Goal: Task Accomplishment & Management: Manage account settings

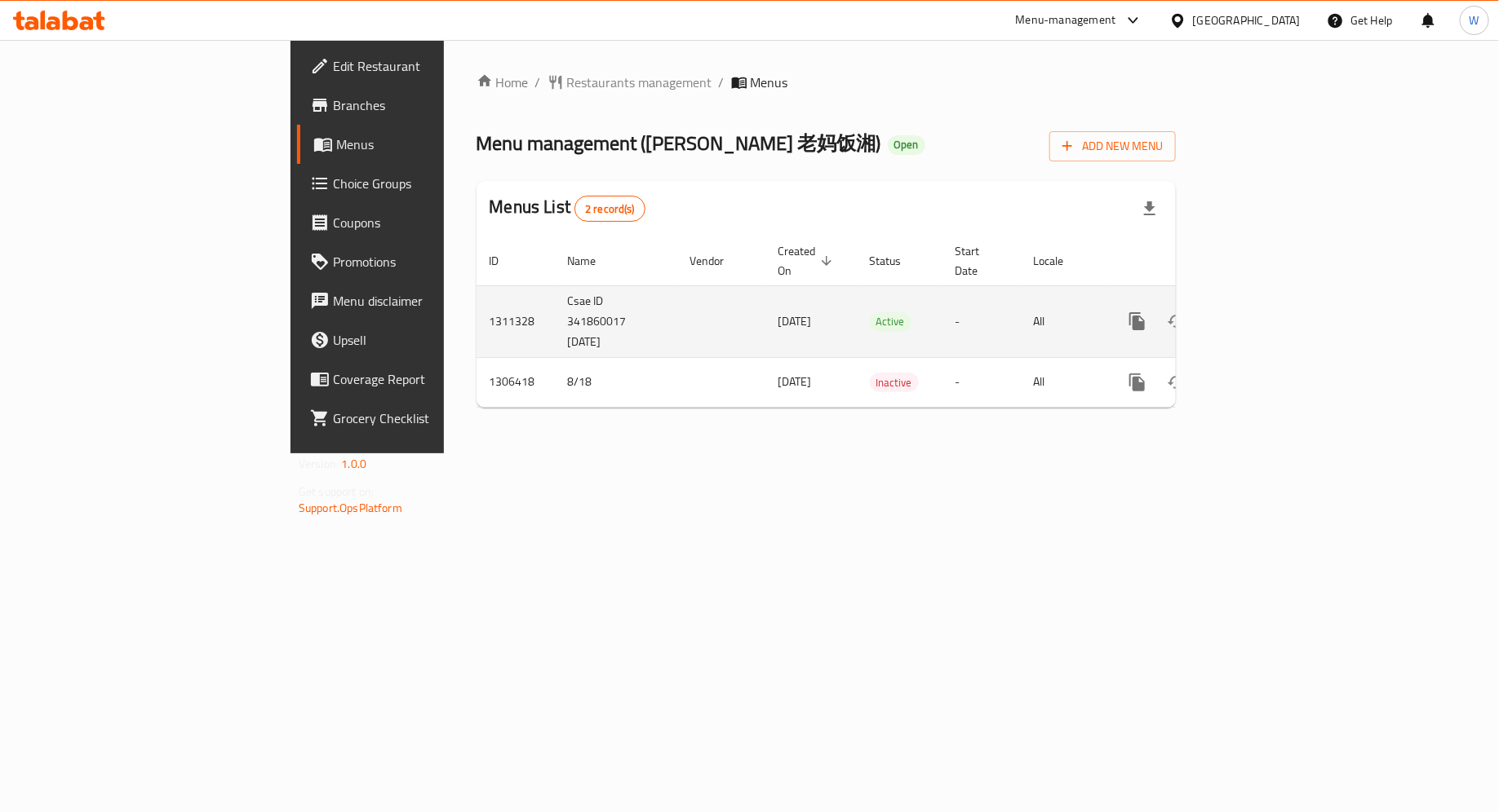
click at [1265, 311] on icon "enhanced table" at bounding box center [1255, 321] width 20 height 20
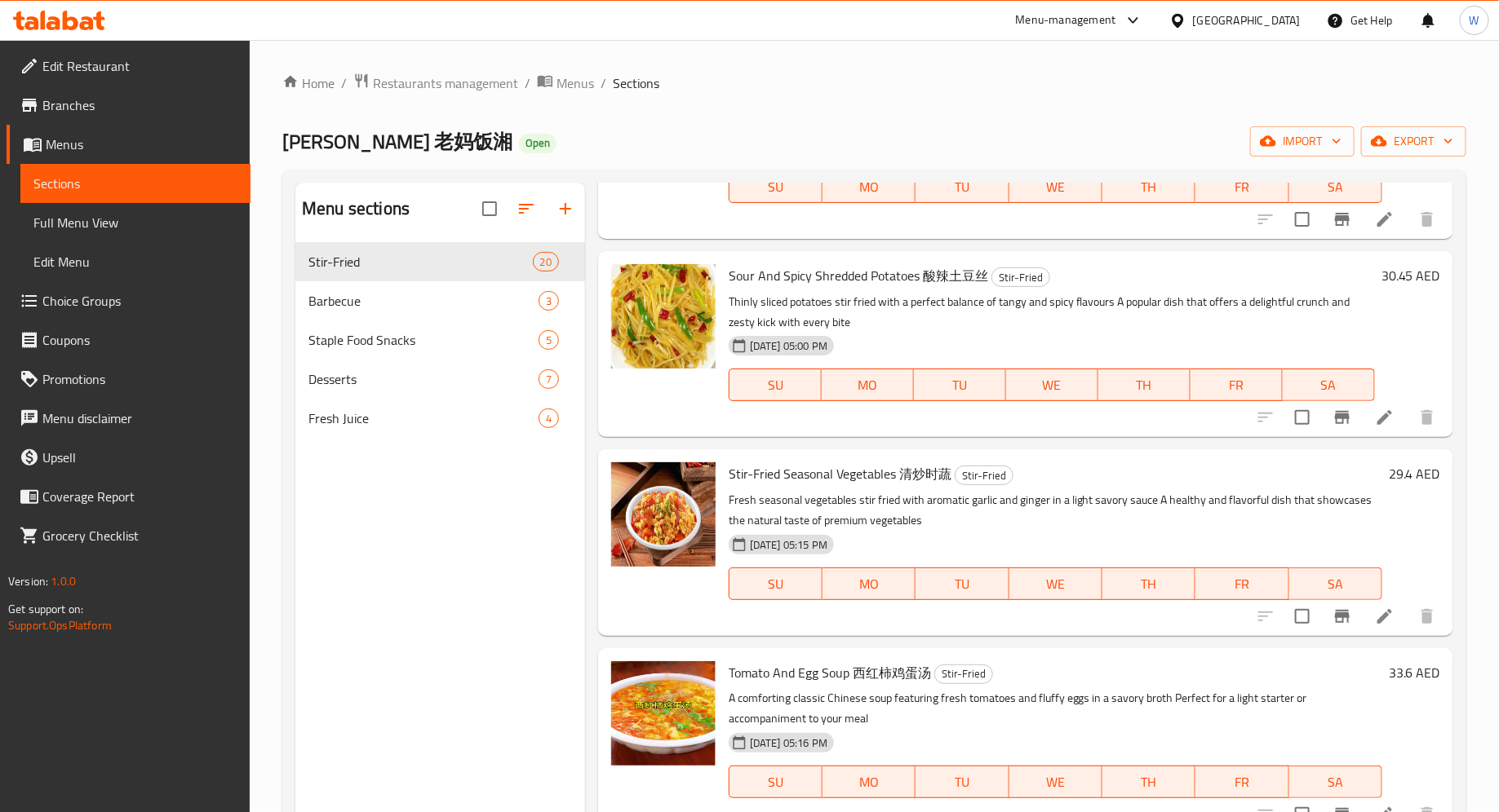
scroll to position [2443, 0]
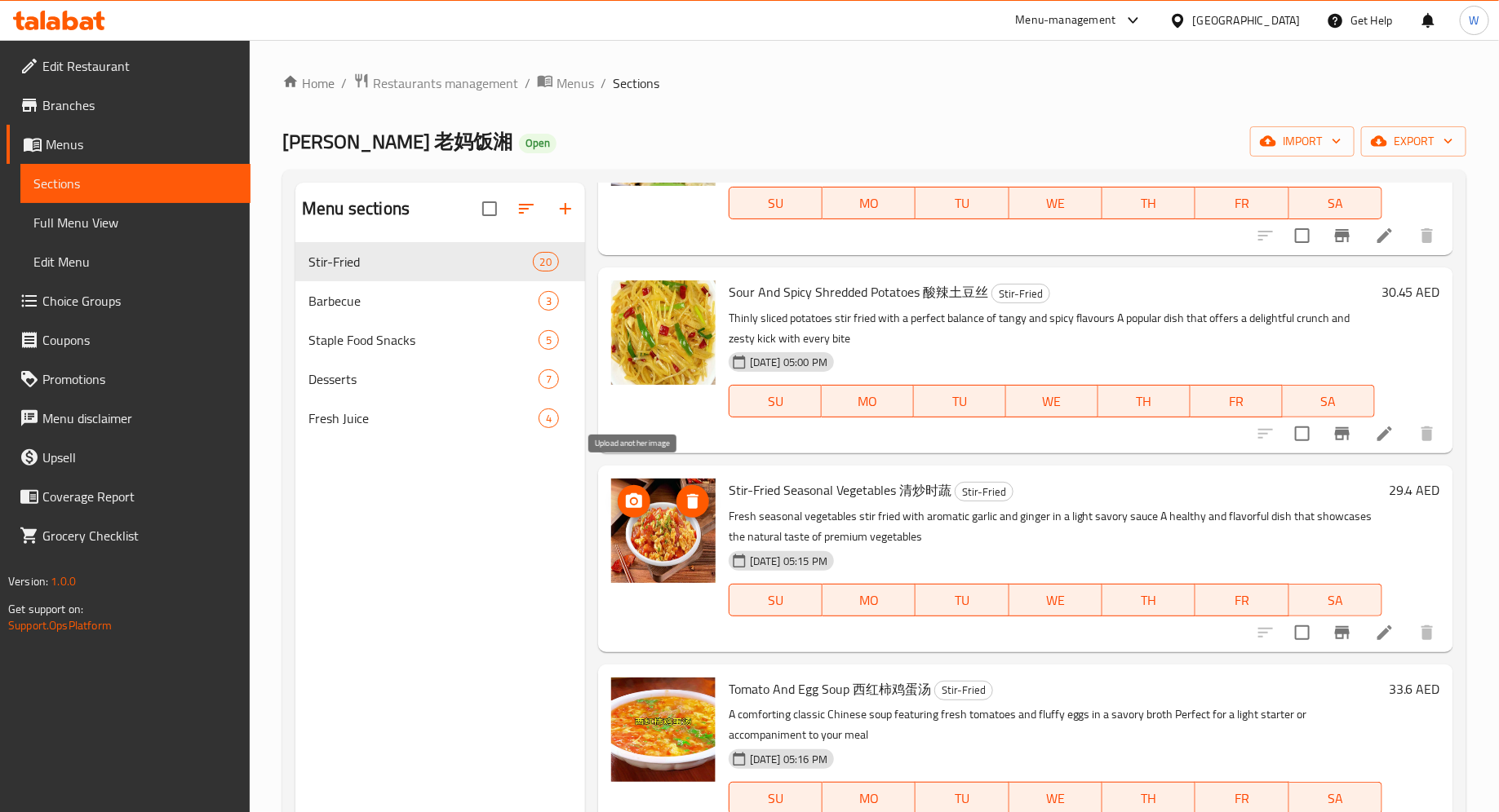
click at [641, 494] on icon "upload picture" at bounding box center [634, 501] width 16 height 15
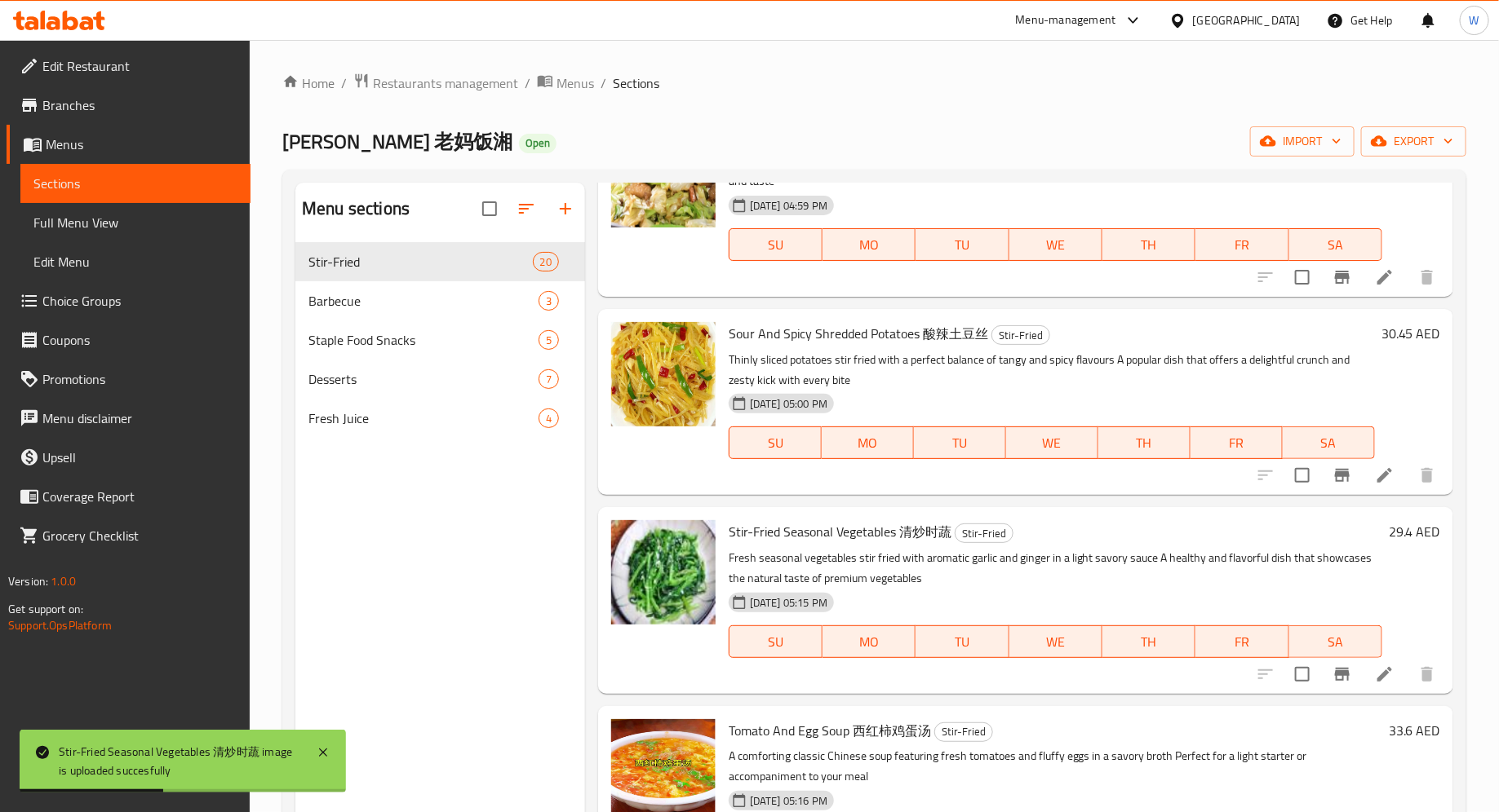
scroll to position [2404, 0]
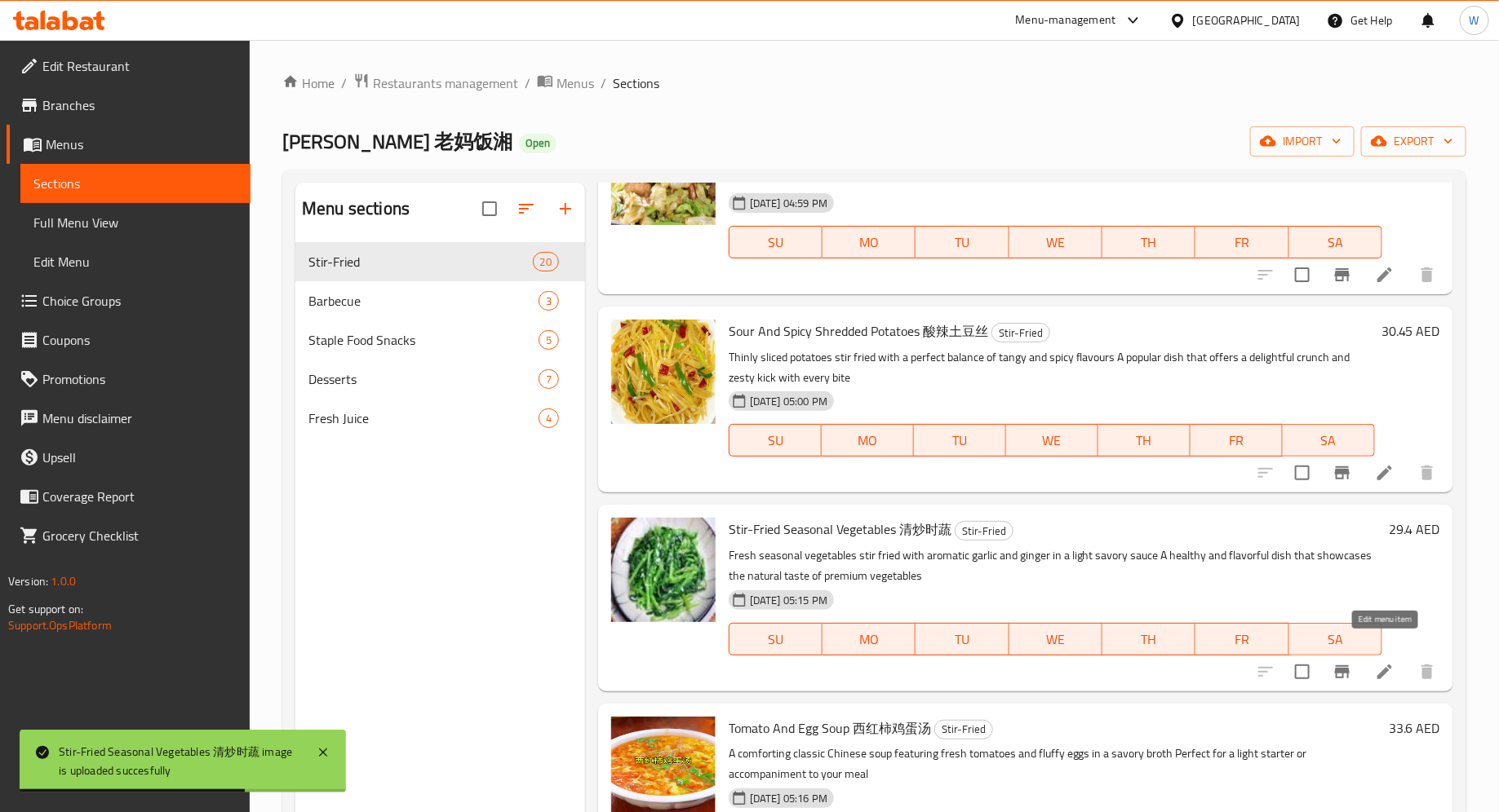
click at [1380, 662] on icon at bounding box center [1385, 672] width 20 height 20
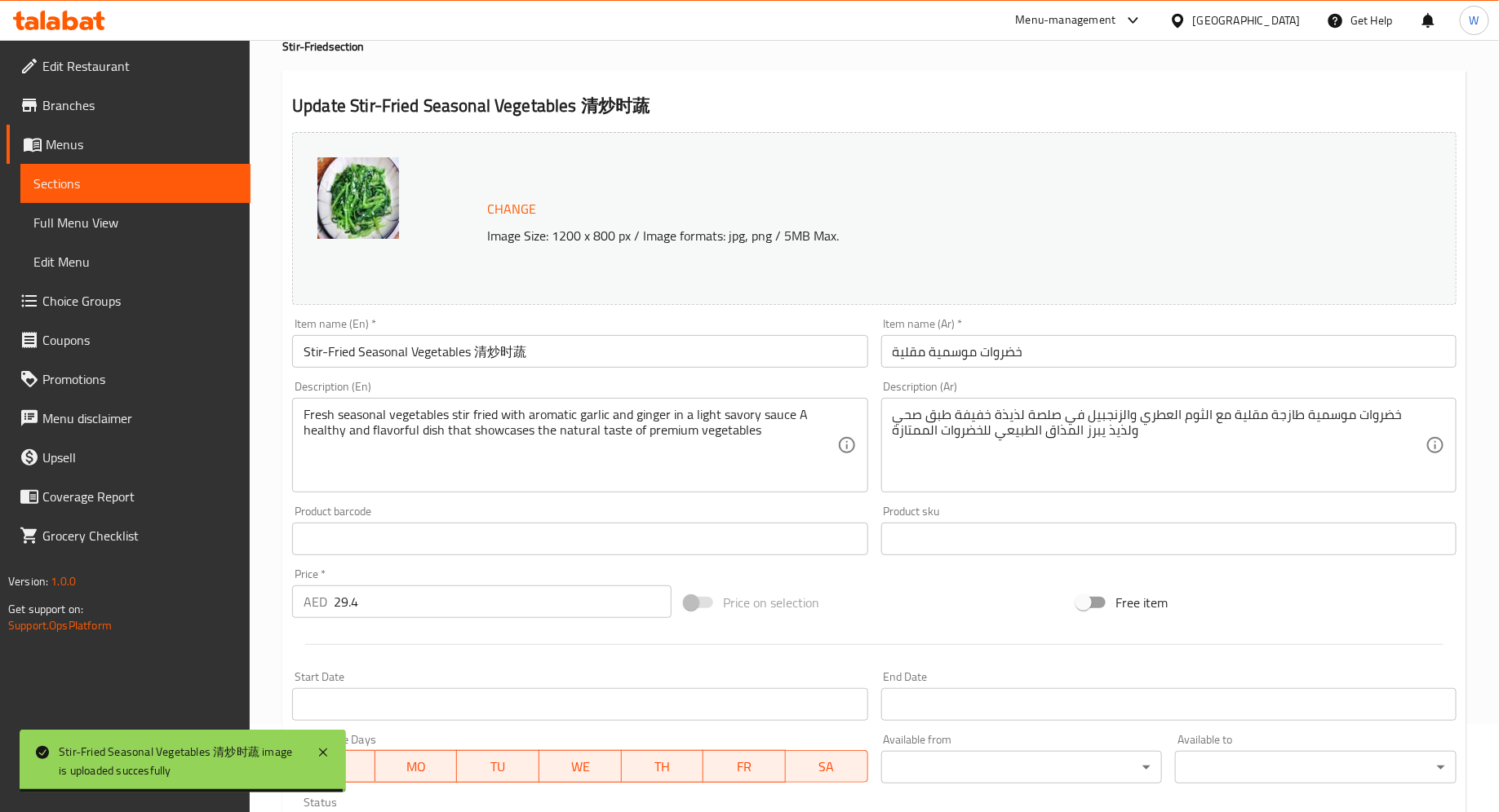
scroll to position [363, 0]
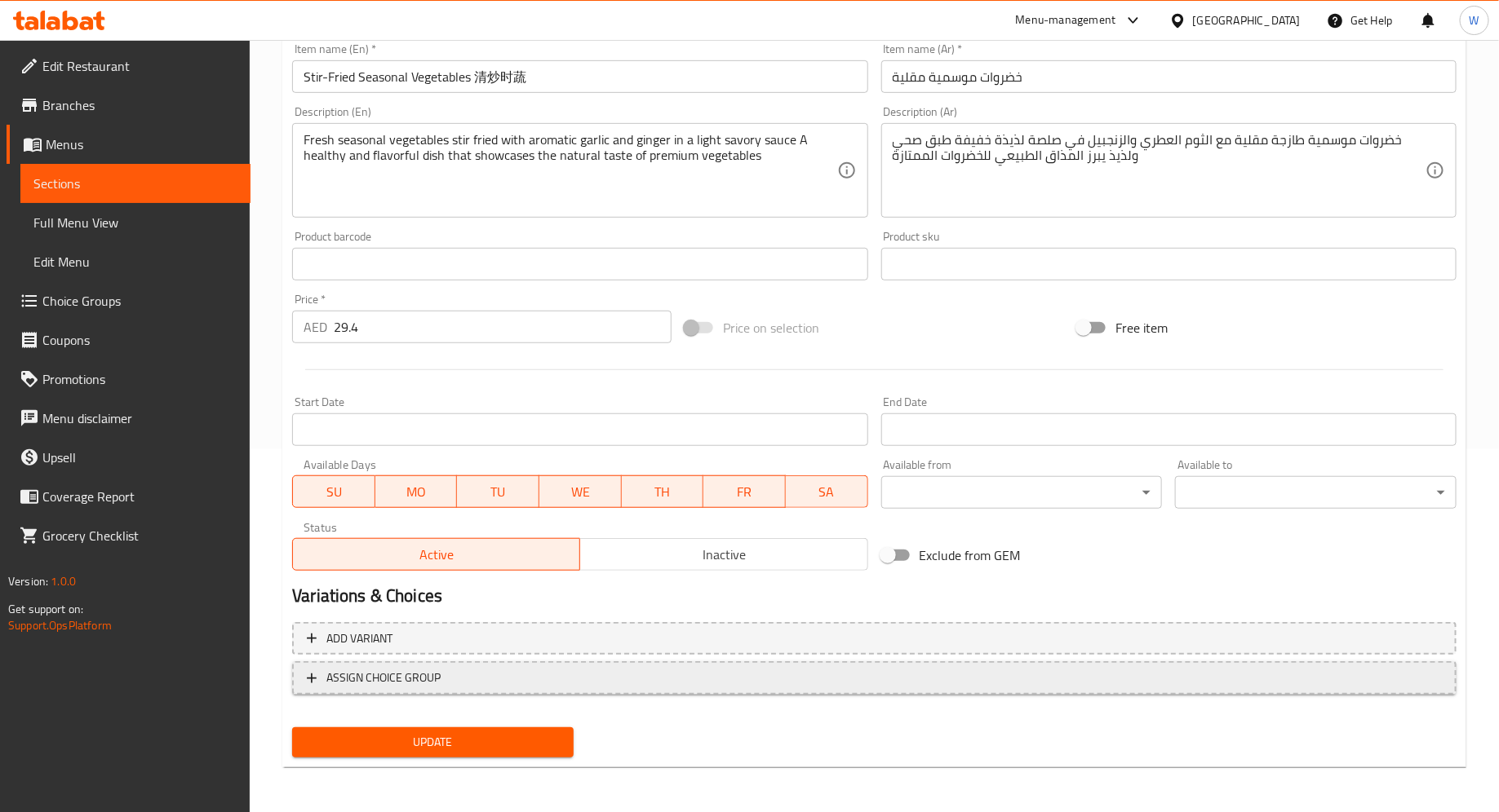
click at [821, 673] on span "ASSIGN CHOICE GROUP" at bounding box center [874, 678] width 1135 height 21
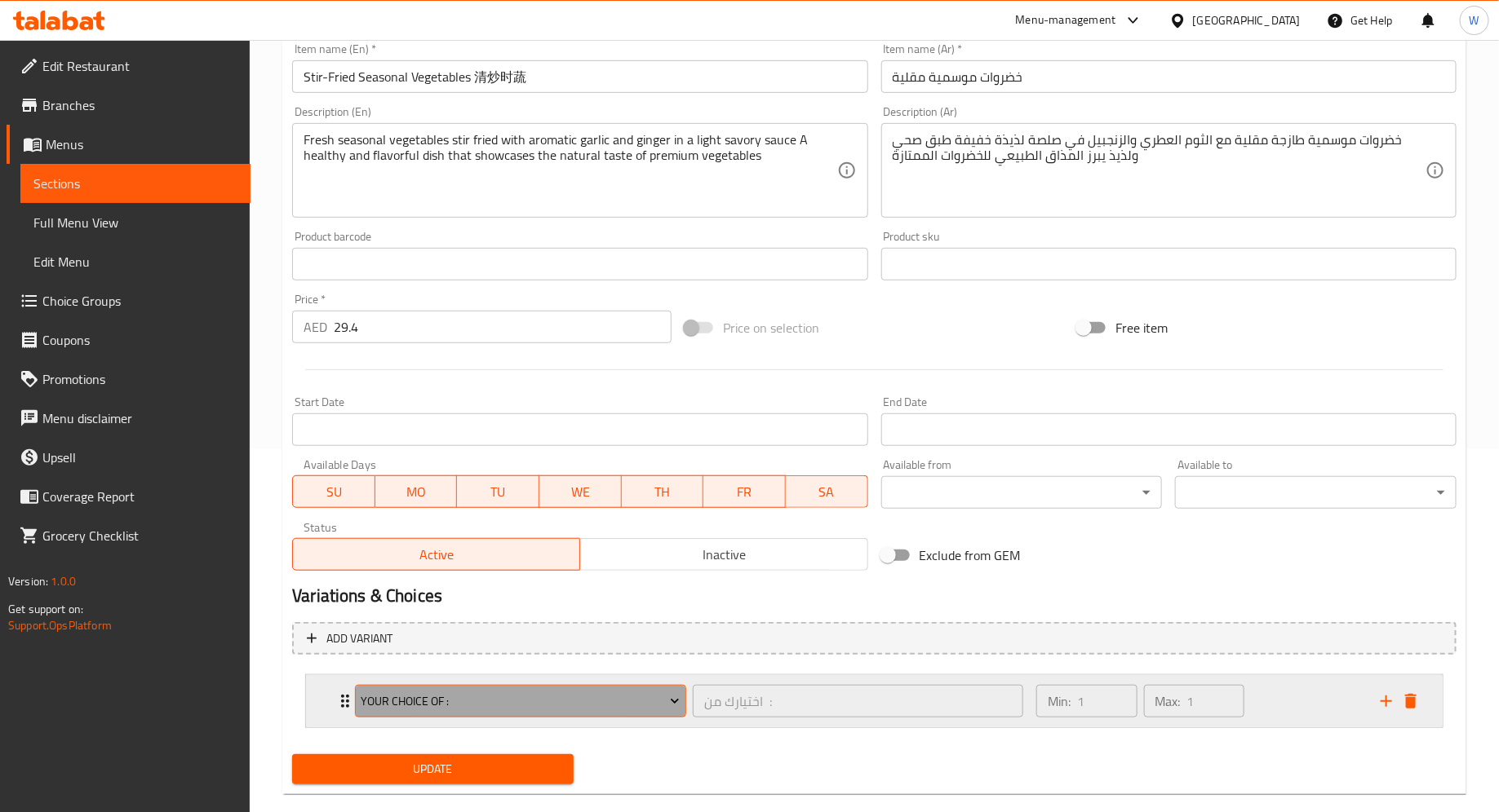
click at [656, 705] on span "Your Choice Of :" at bounding box center [521, 702] width 319 height 21
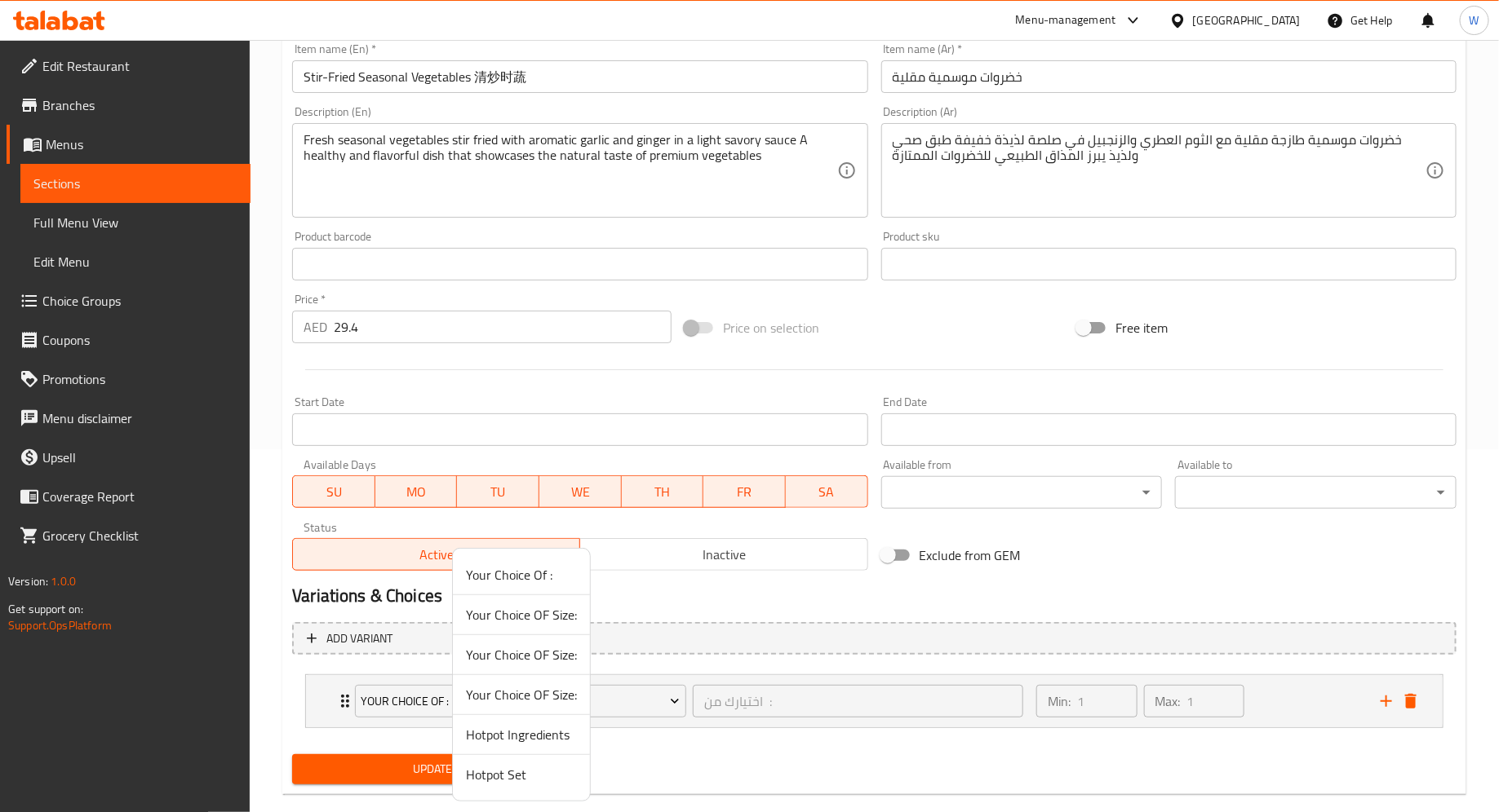
click at [678, 747] on div at bounding box center [749, 406] width 1499 height 812
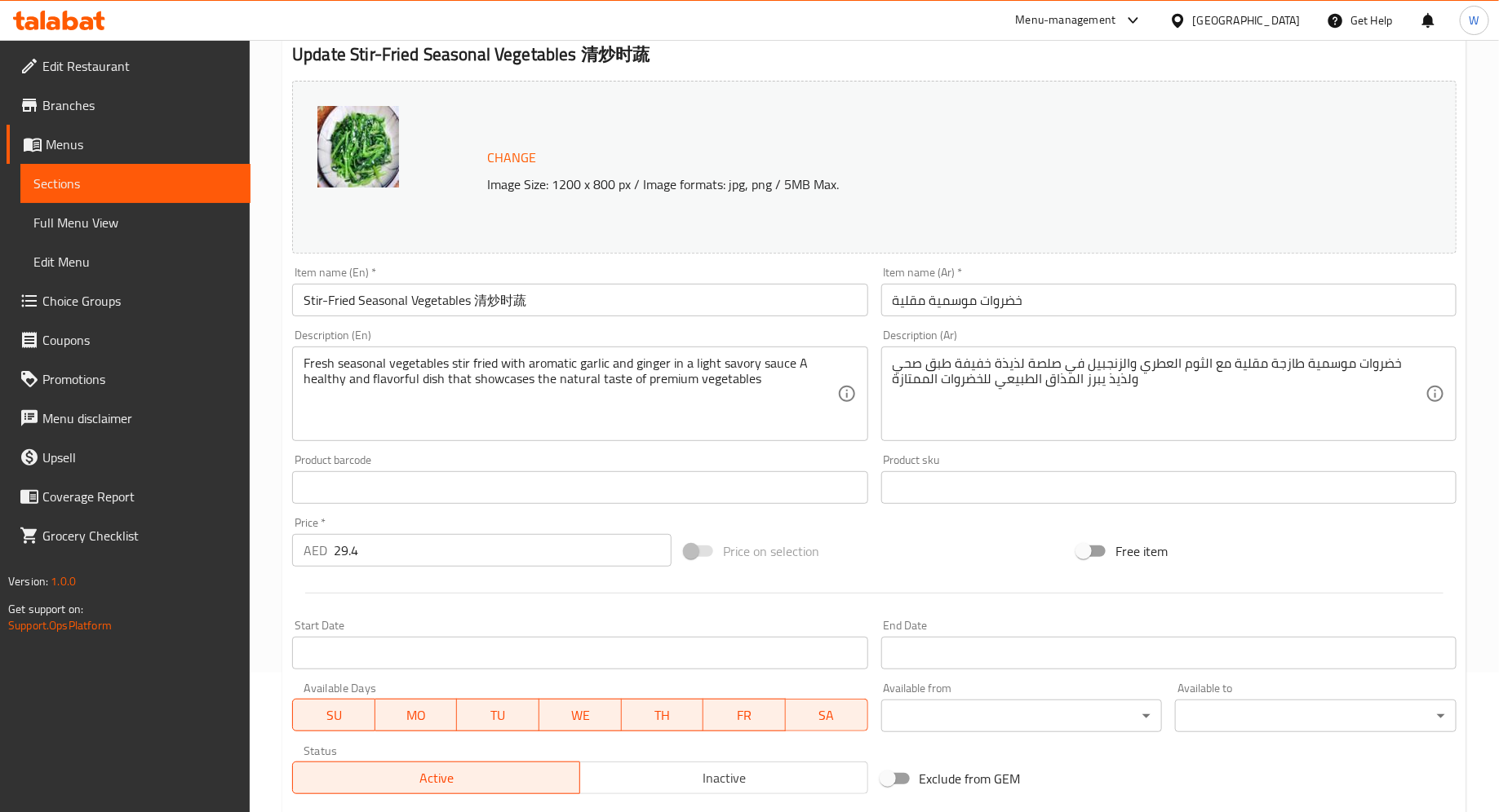
scroll to position [0, 0]
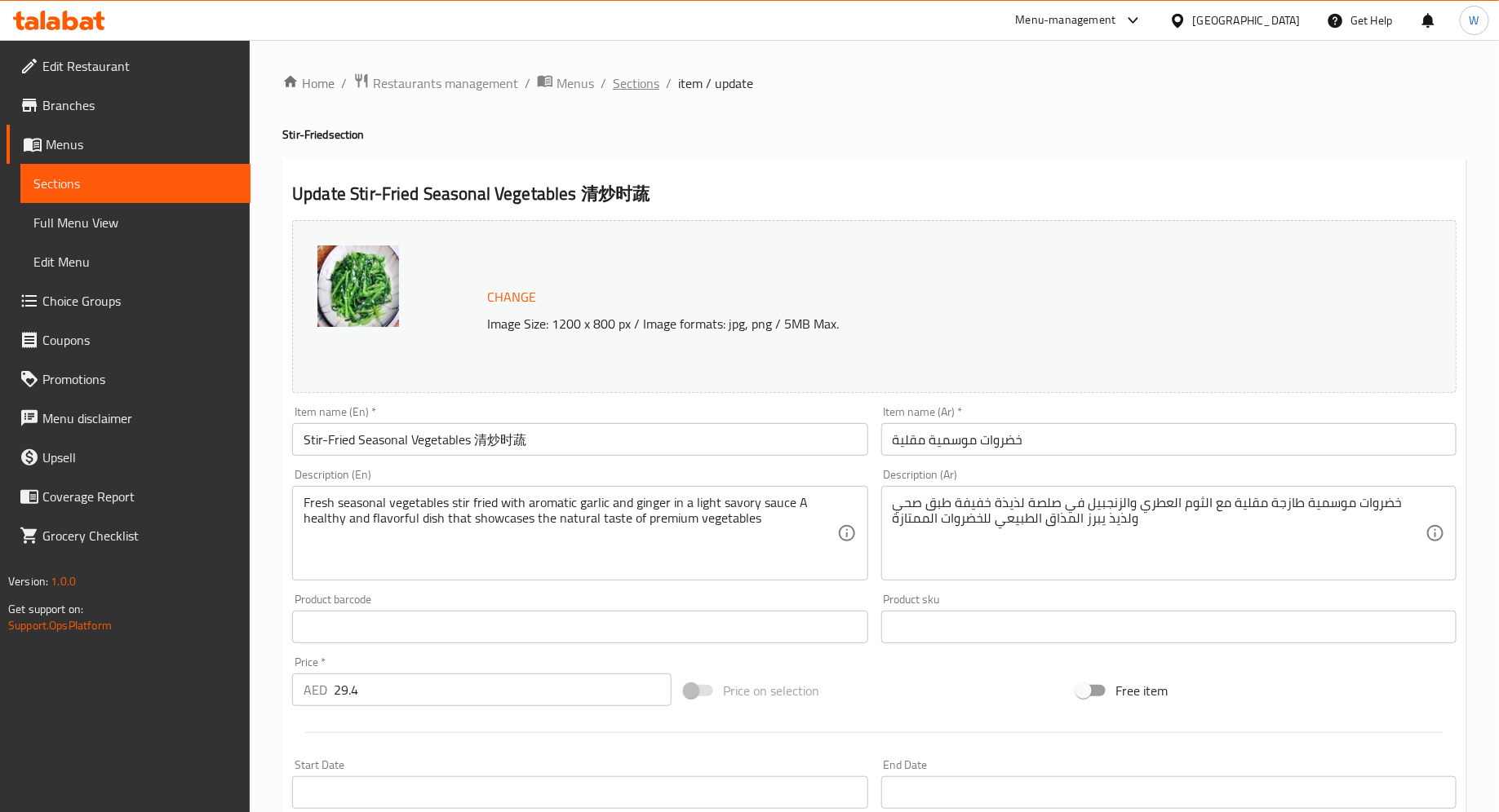
click at [634, 84] on span "Sections" at bounding box center [636, 83] width 47 height 20
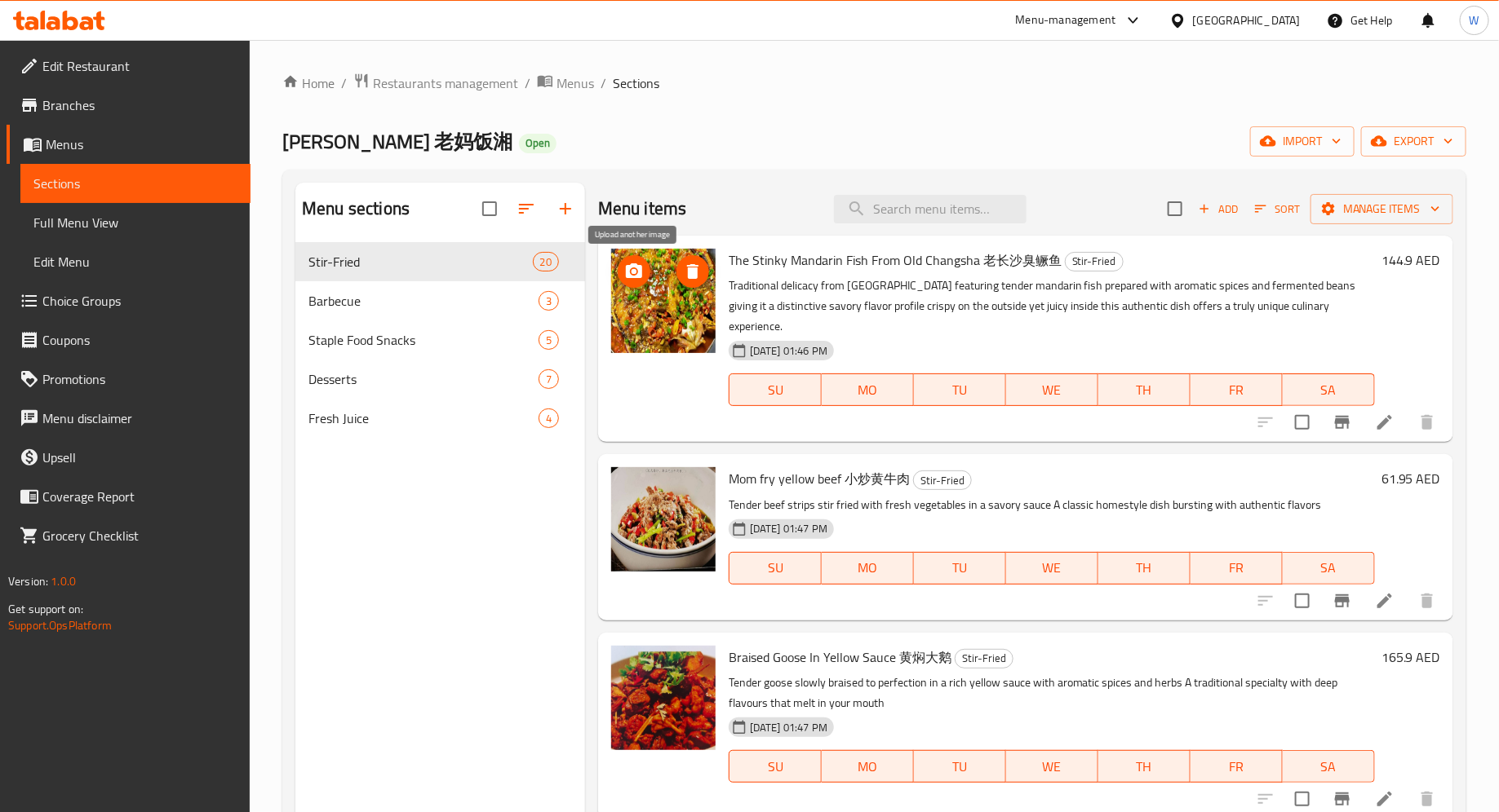
click at [630, 278] on icon "upload picture" at bounding box center [634, 271] width 16 height 15
